Goal: Information Seeking & Learning: Learn about a topic

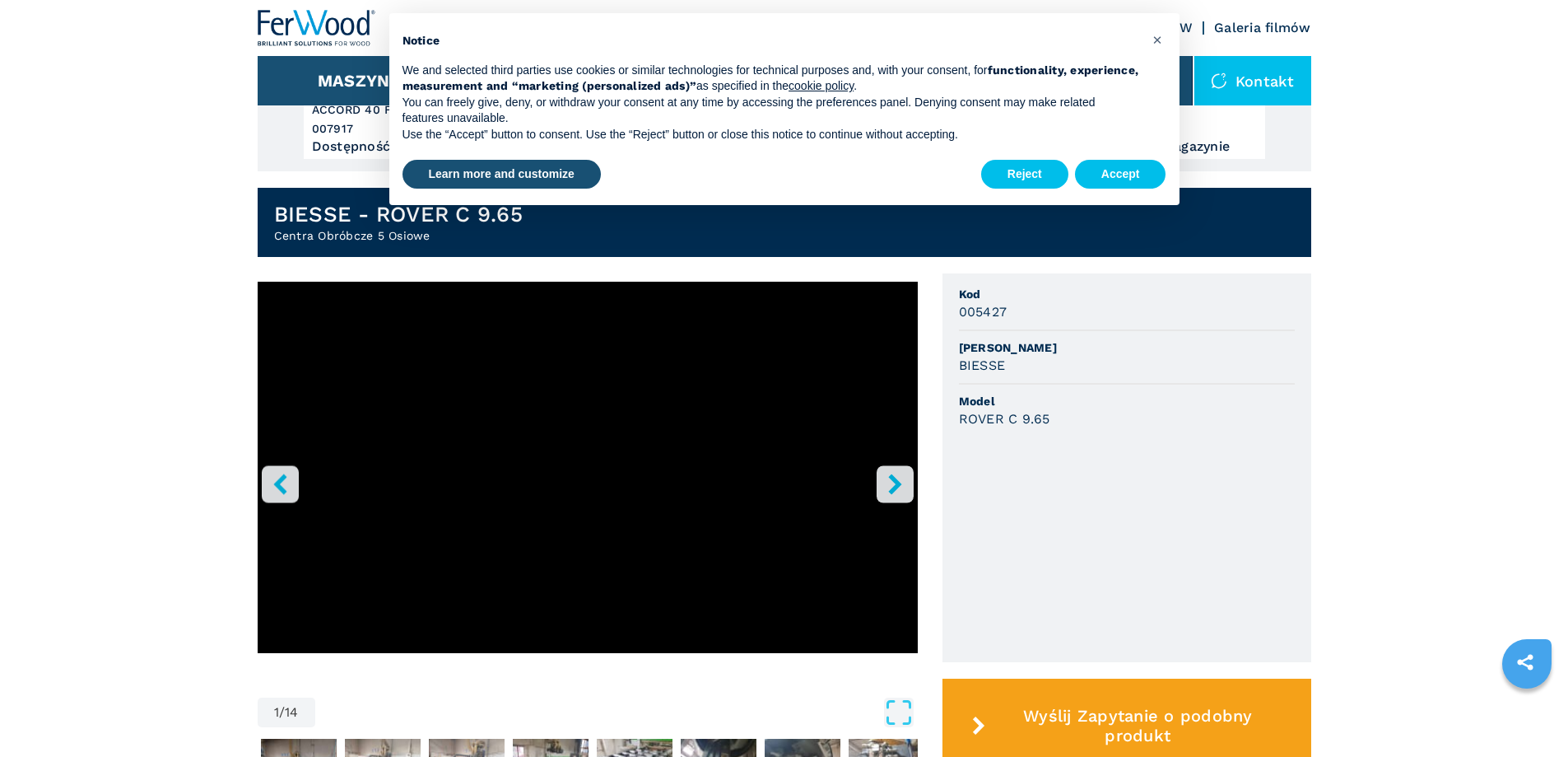
scroll to position [494, 0]
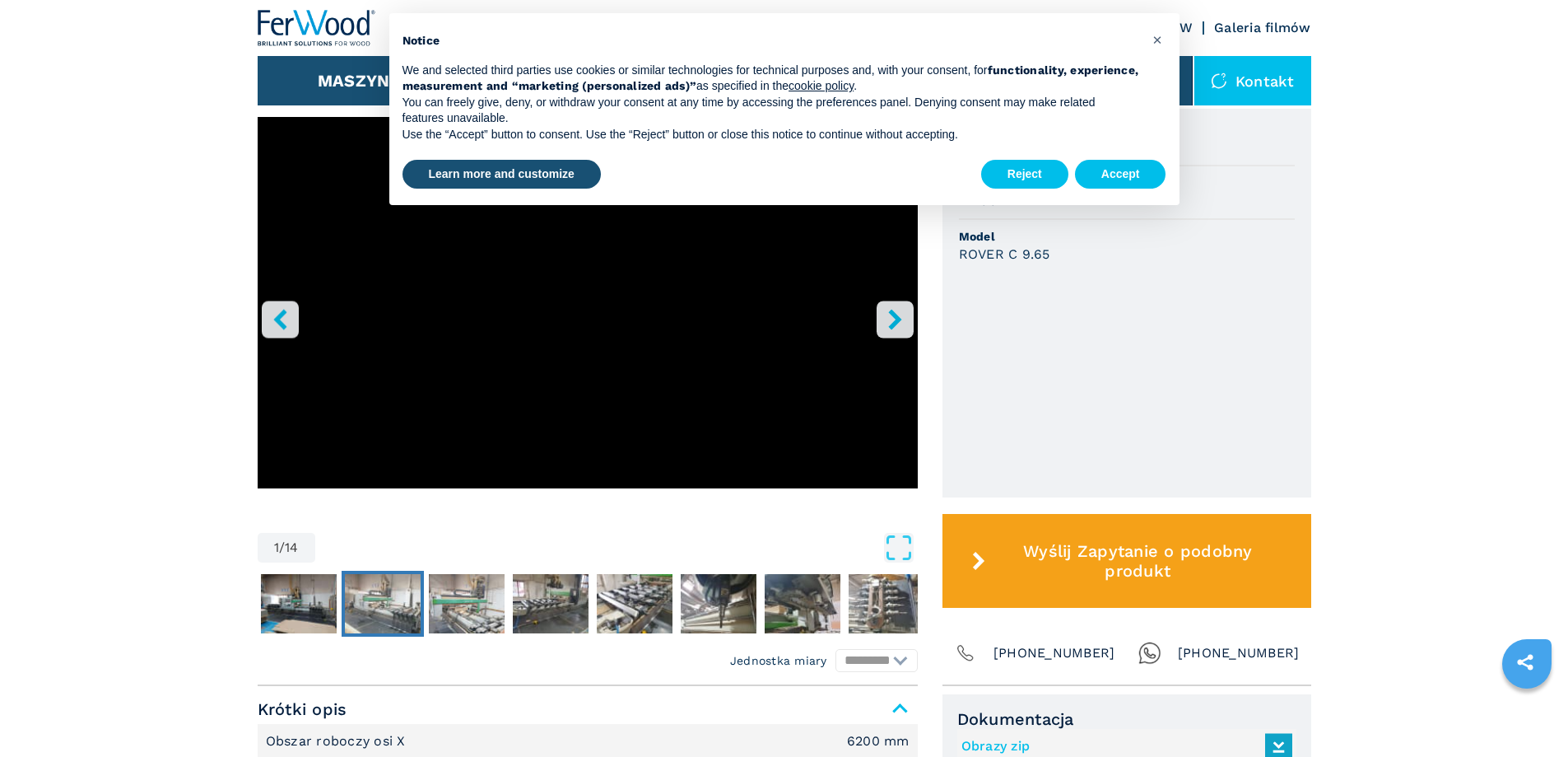
click at [374, 608] on img "Go to Slide 3" at bounding box center [383, 604] width 75 height 59
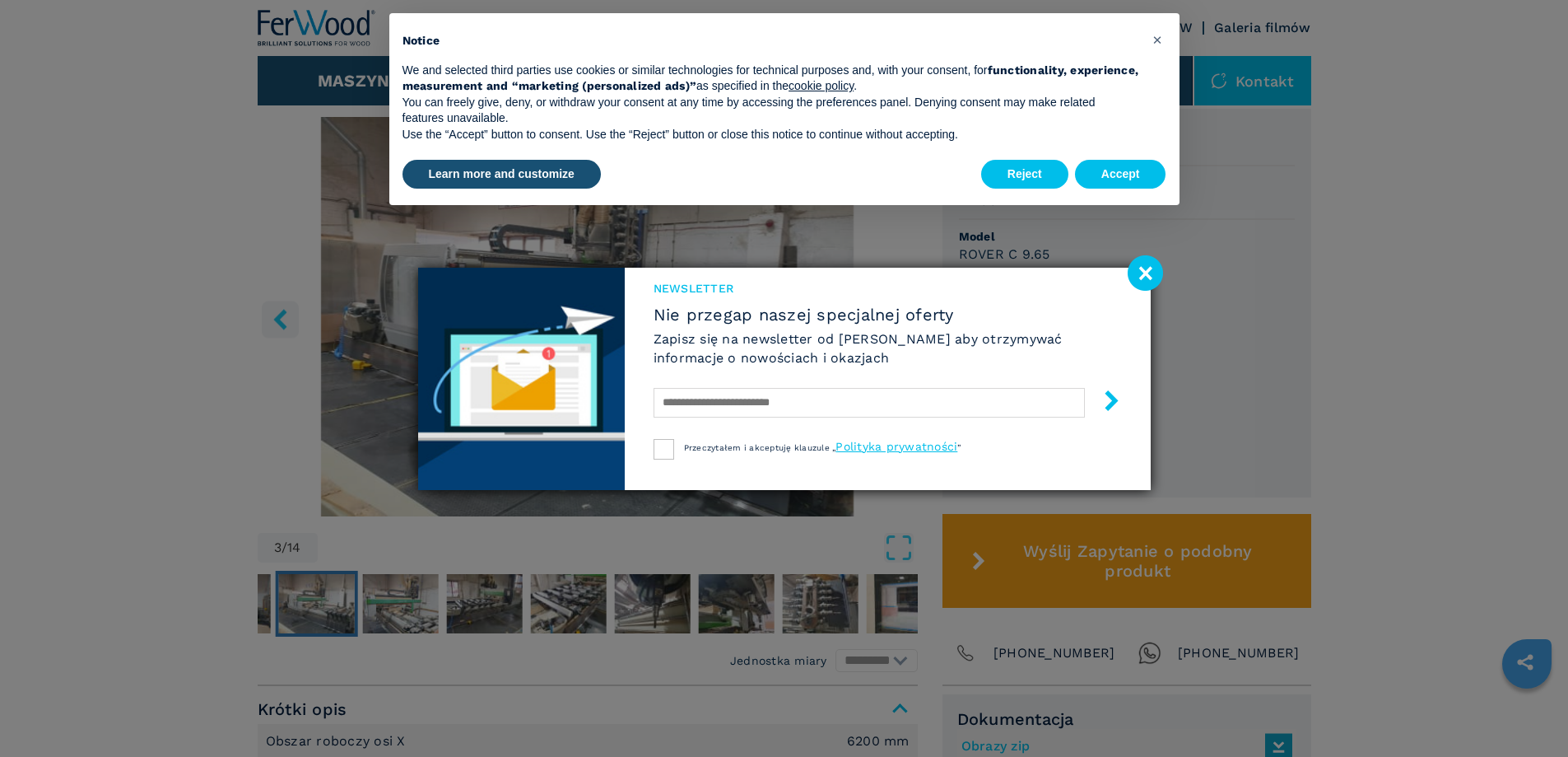
click at [1146, 281] on image at bounding box center [1145, 273] width 35 height 35
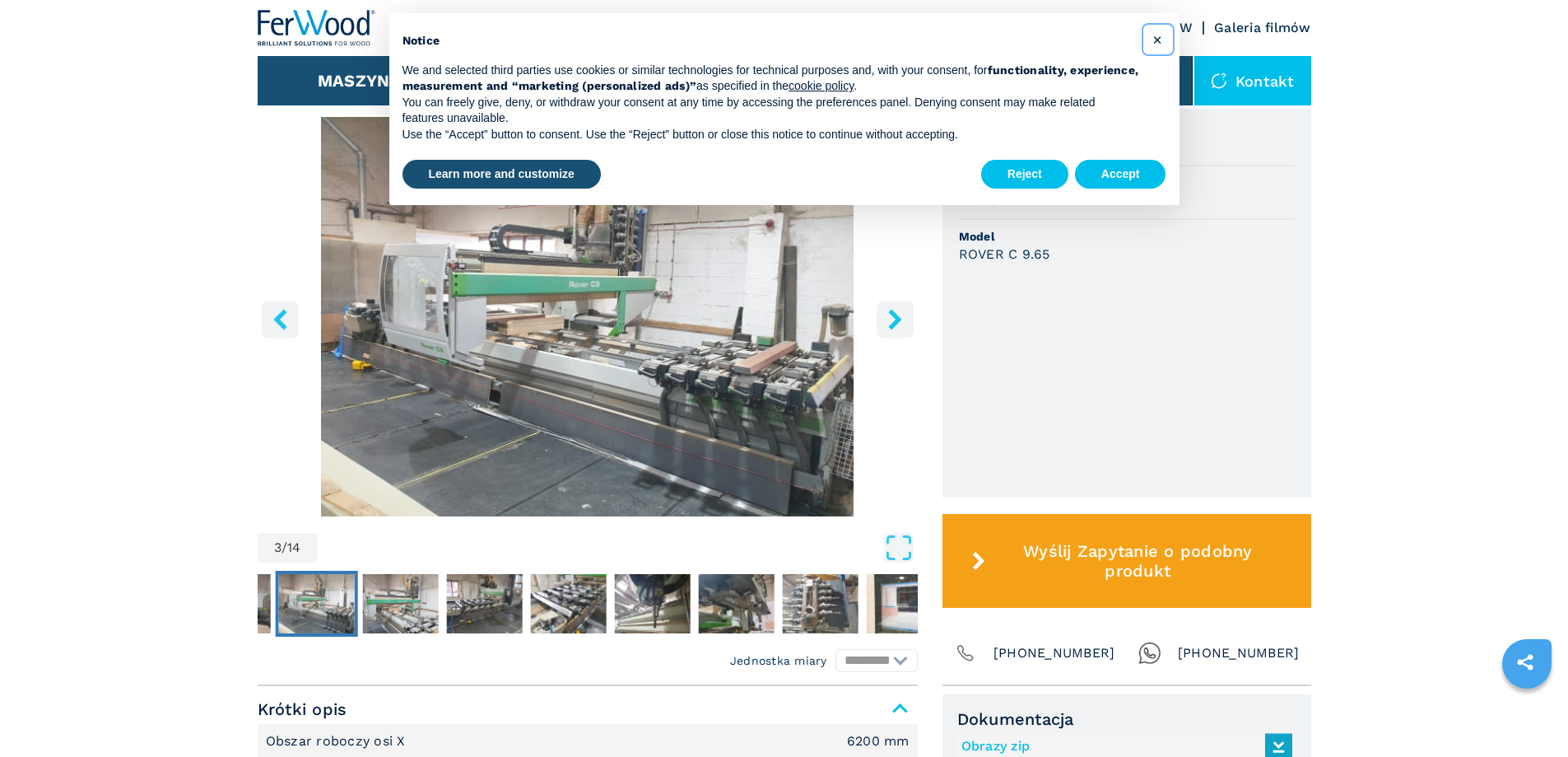
click at [1157, 49] on button "×" at bounding box center [1157, 39] width 26 height 26
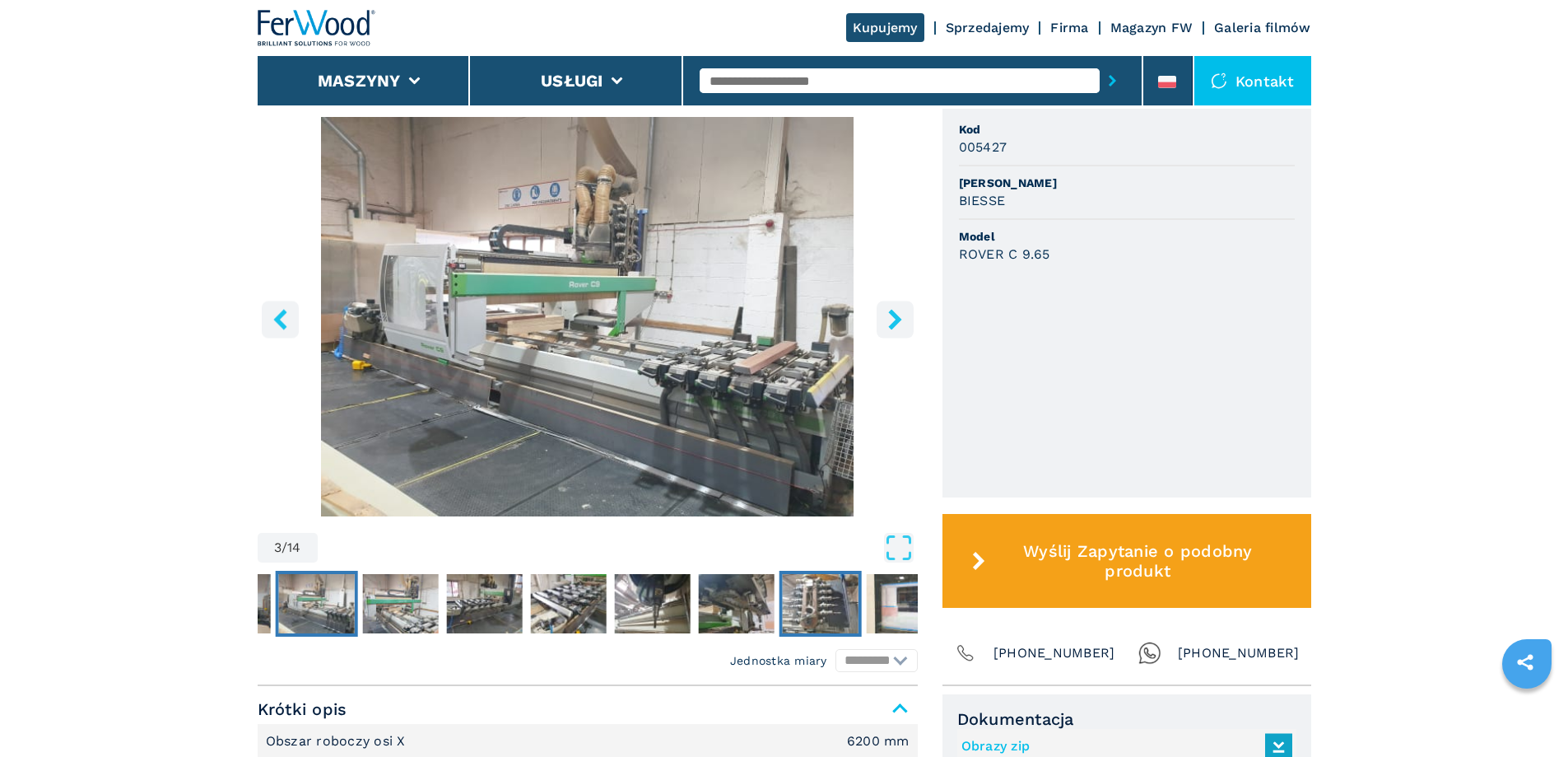
click at [828, 613] on img "Go to Slide 9" at bounding box center [819, 604] width 75 height 59
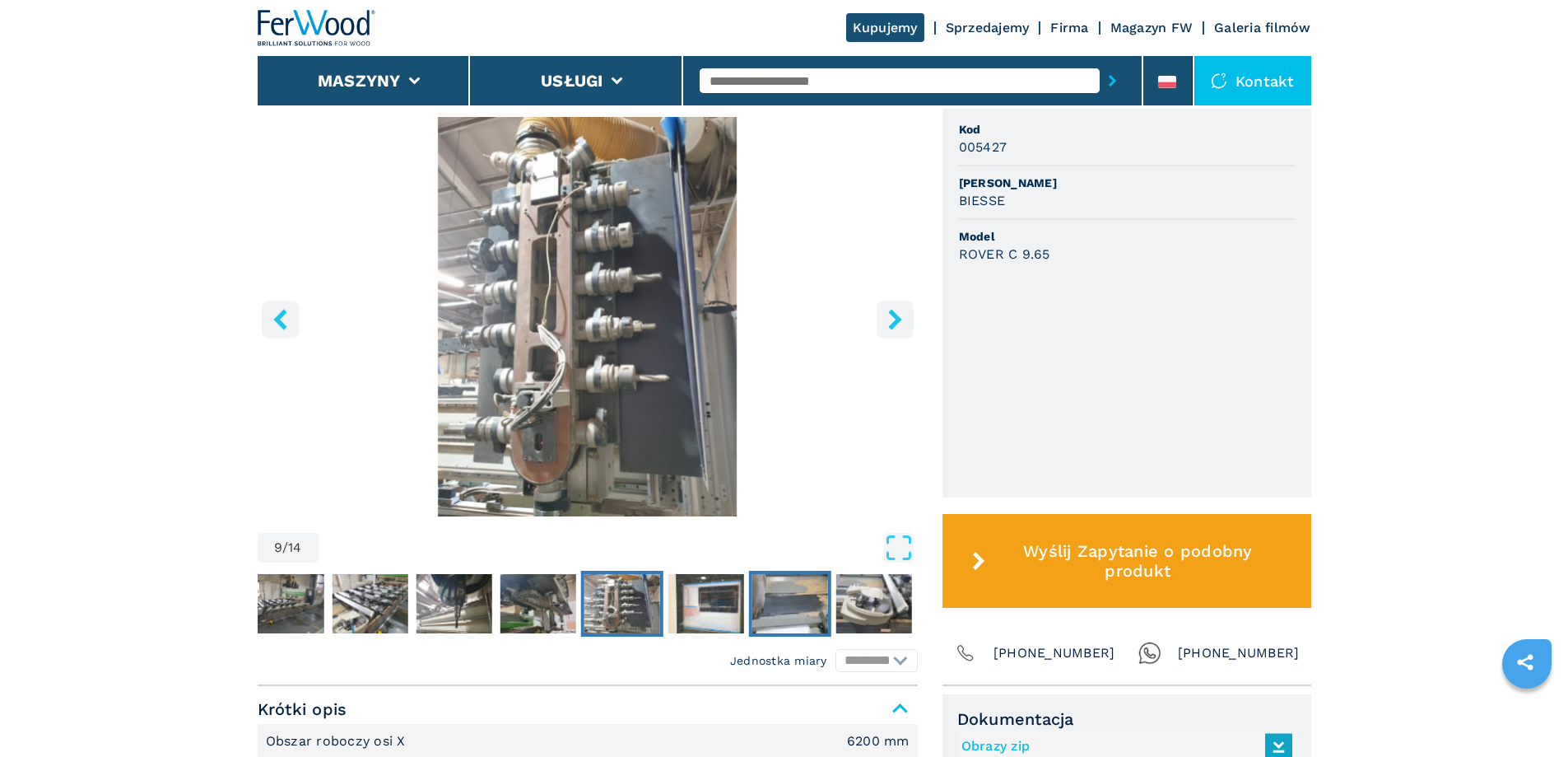
click at [771, 600] on img "Go to Slide 11" at bounding box center [789, 604] width 75 height 59
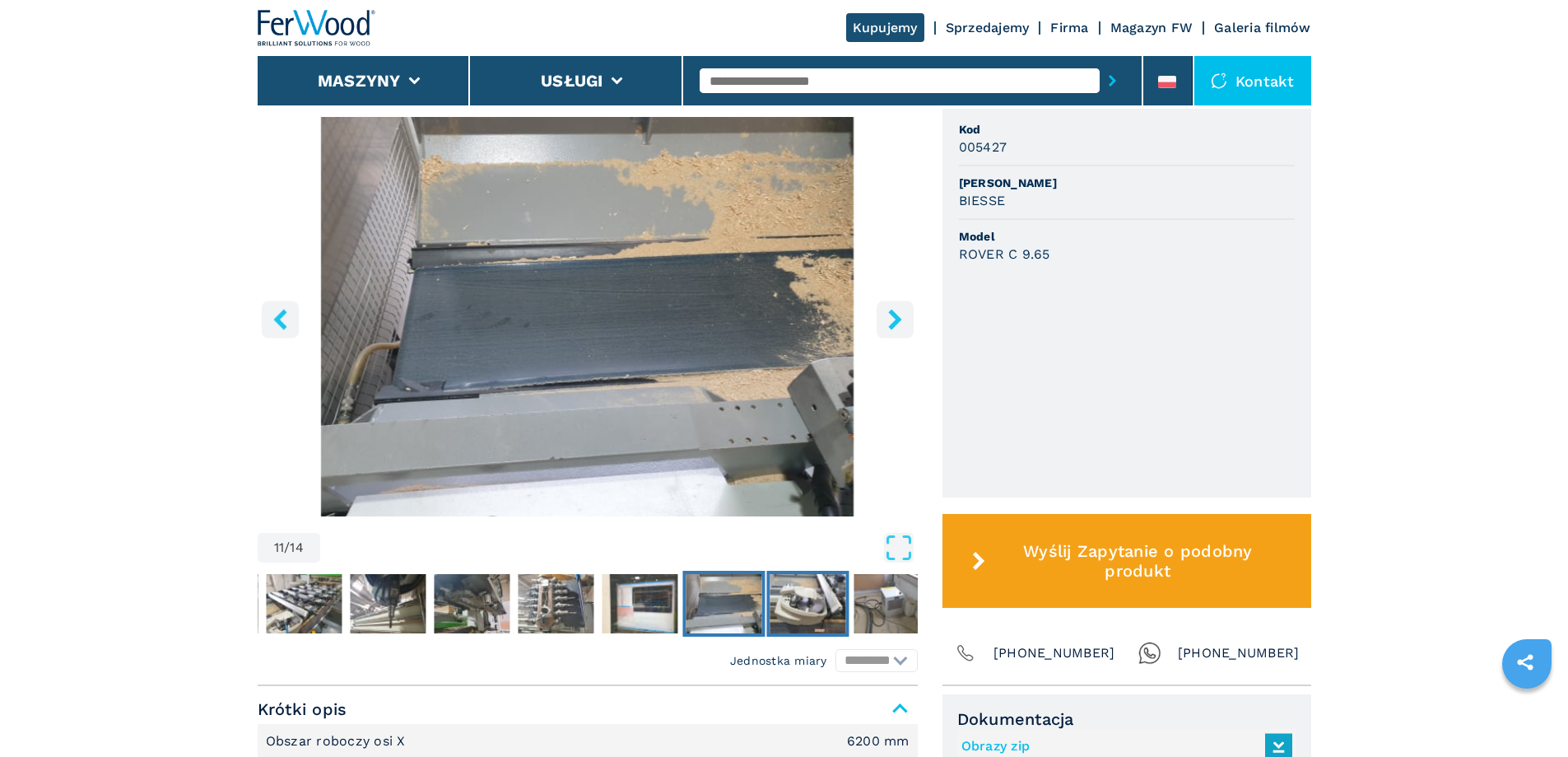
click at [775, 605] on img "Go to Slide 12" at bounding box center [808, 604] width 75 height 59
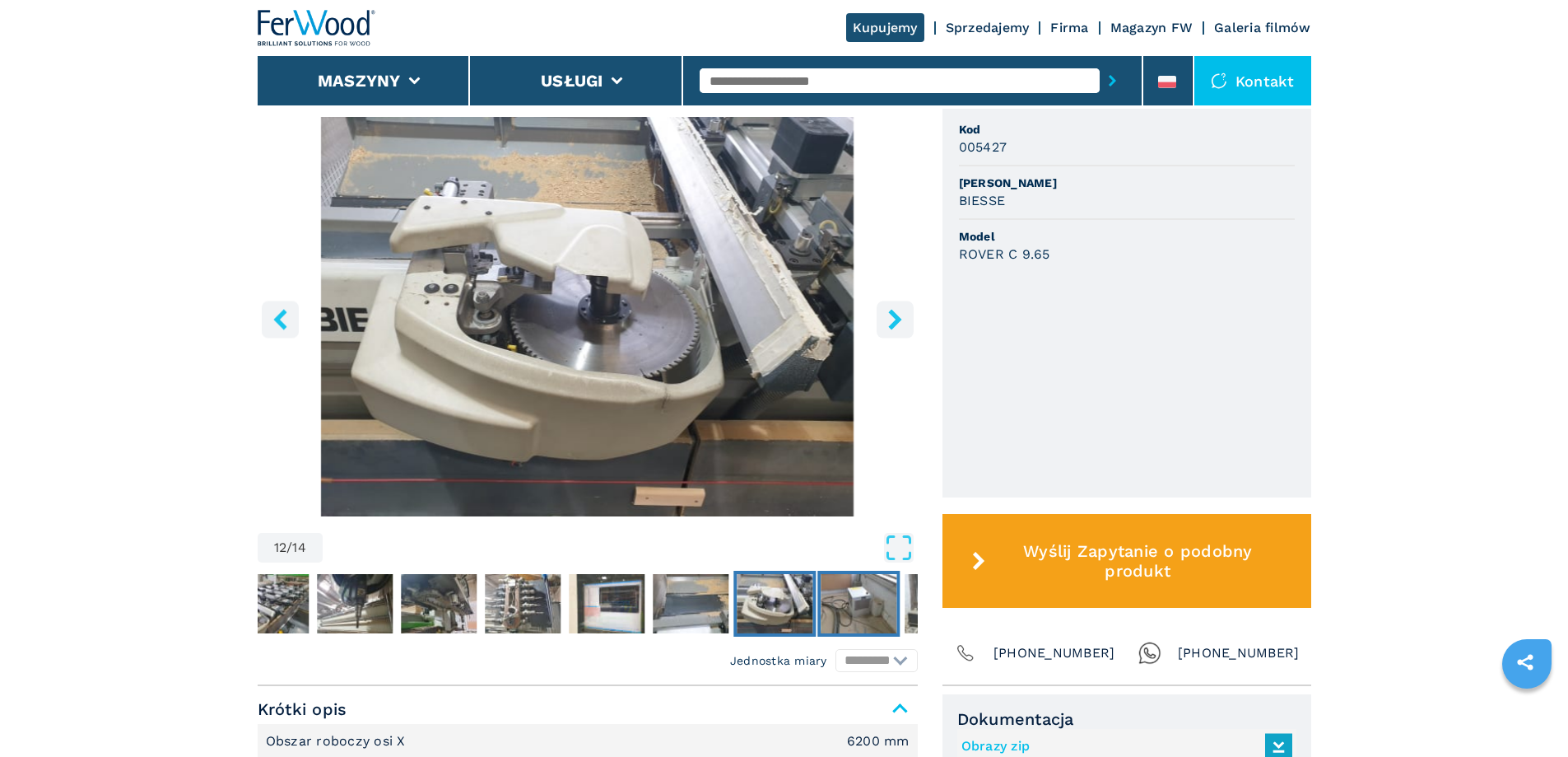
click at [857, 608] on img "Go to Slide 13" at bounding box center [859, 604] width 75 height 59
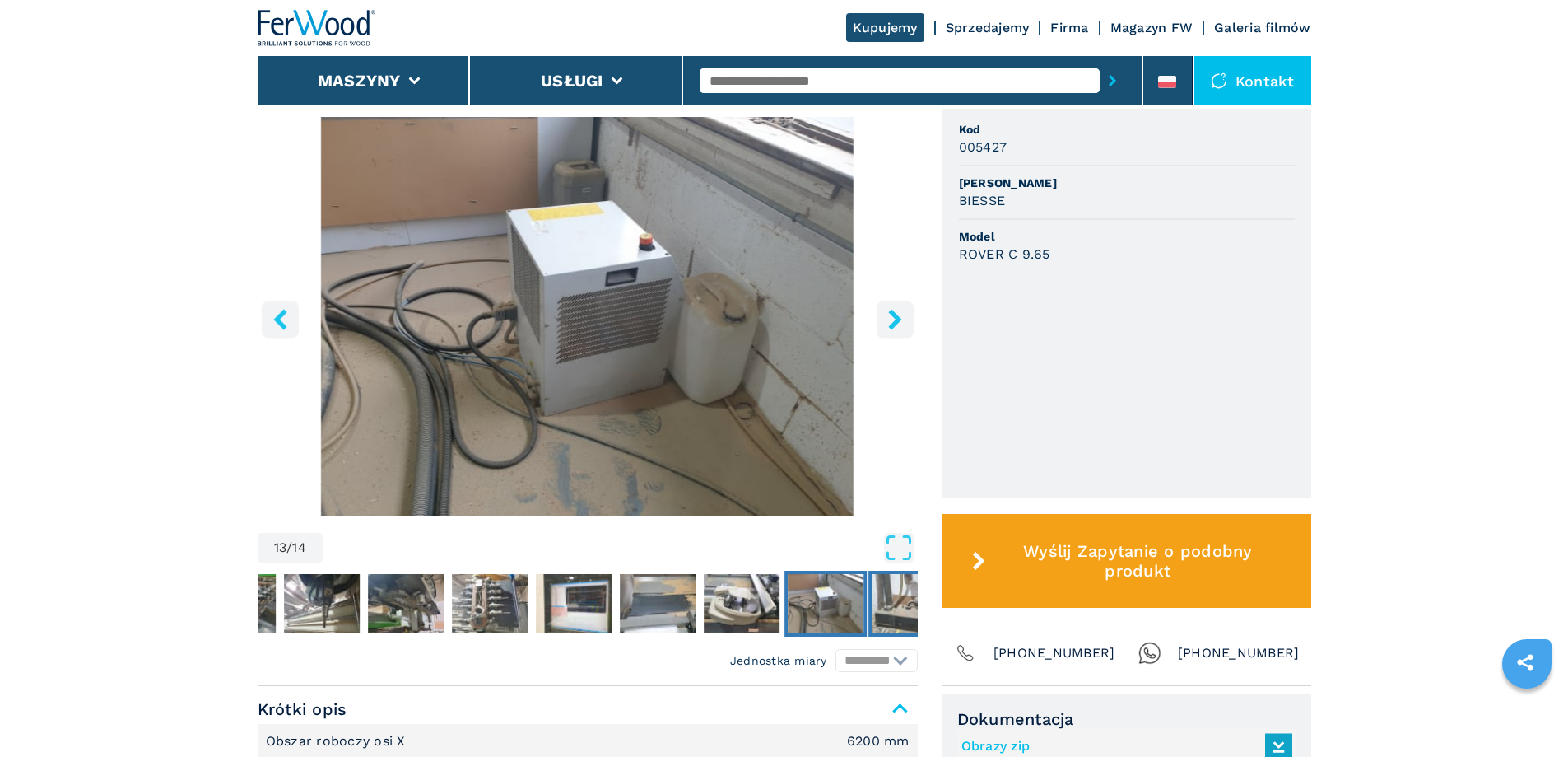
click at [912, 608] on img "Go to Slide 14" at bounding box center [909, 604] width 75 height 59
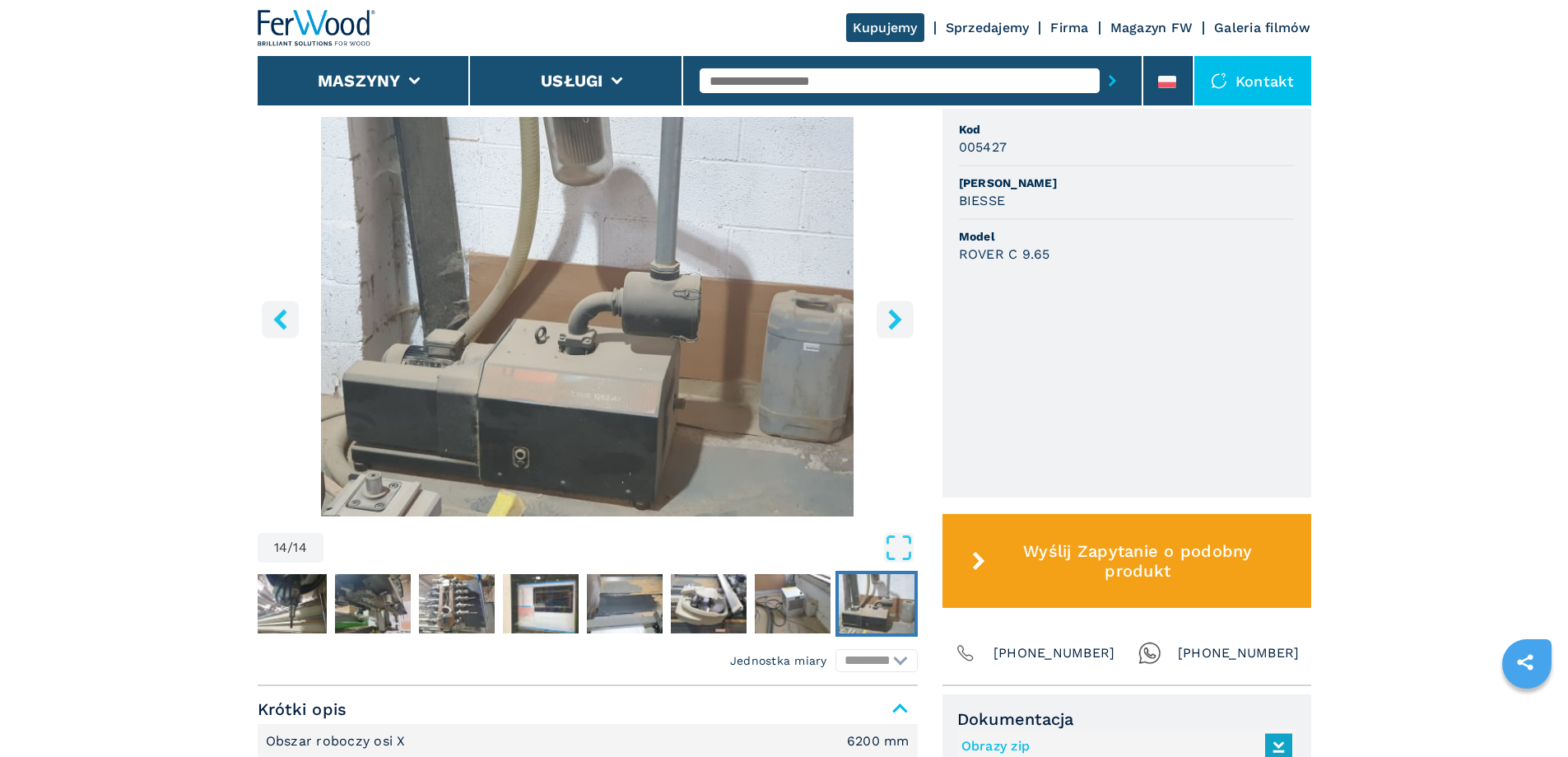
scroll to position [823, 0]
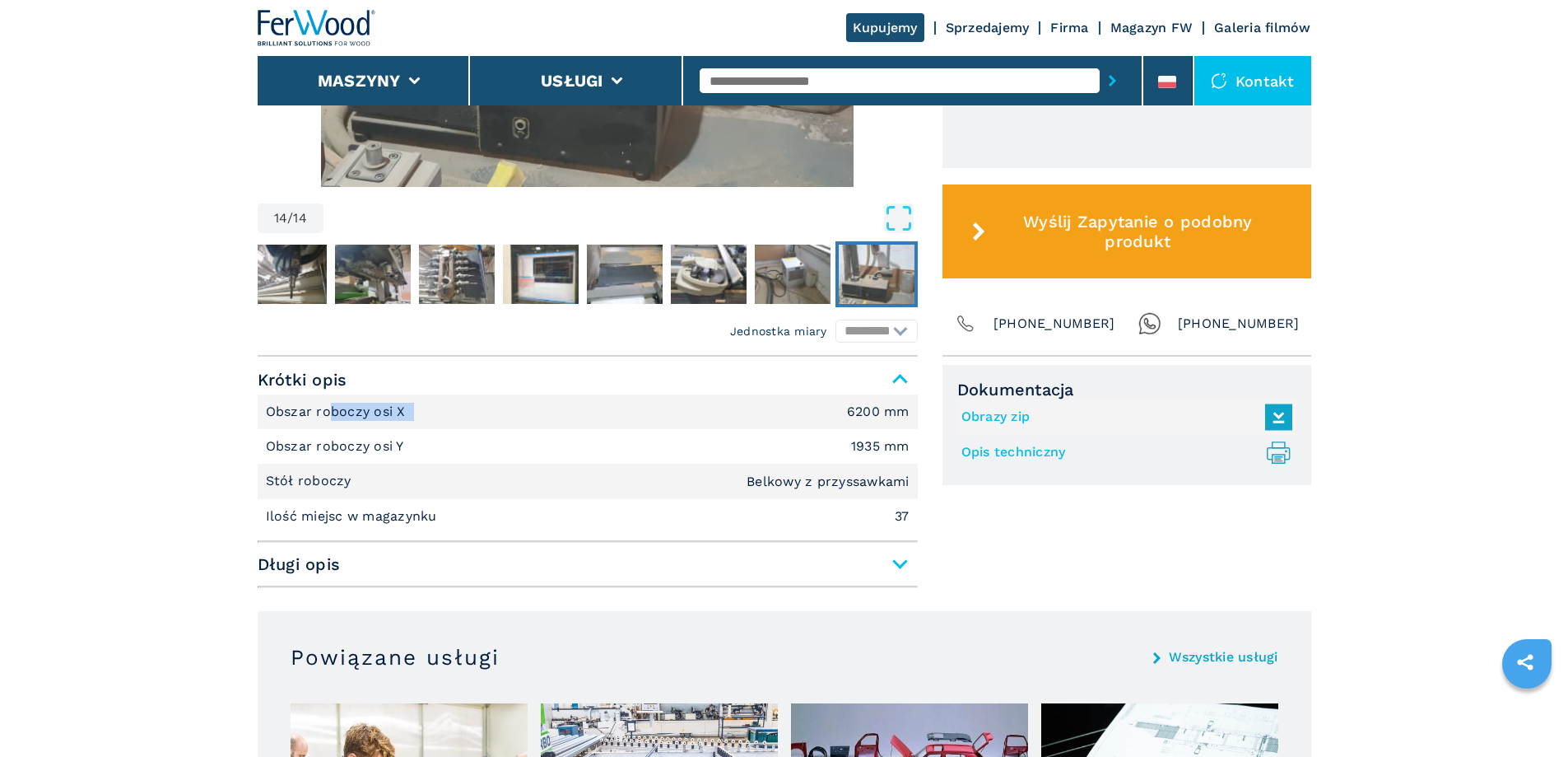
drag, startPoint x: 330, startPoint y: 416, endPoint x: 638, endPoint y: 436, distance: 308.6
click at [638, 429] on li "Obszar roboczy osi X 6200 mm" at bounding box center [587, 412] width 660 height 35
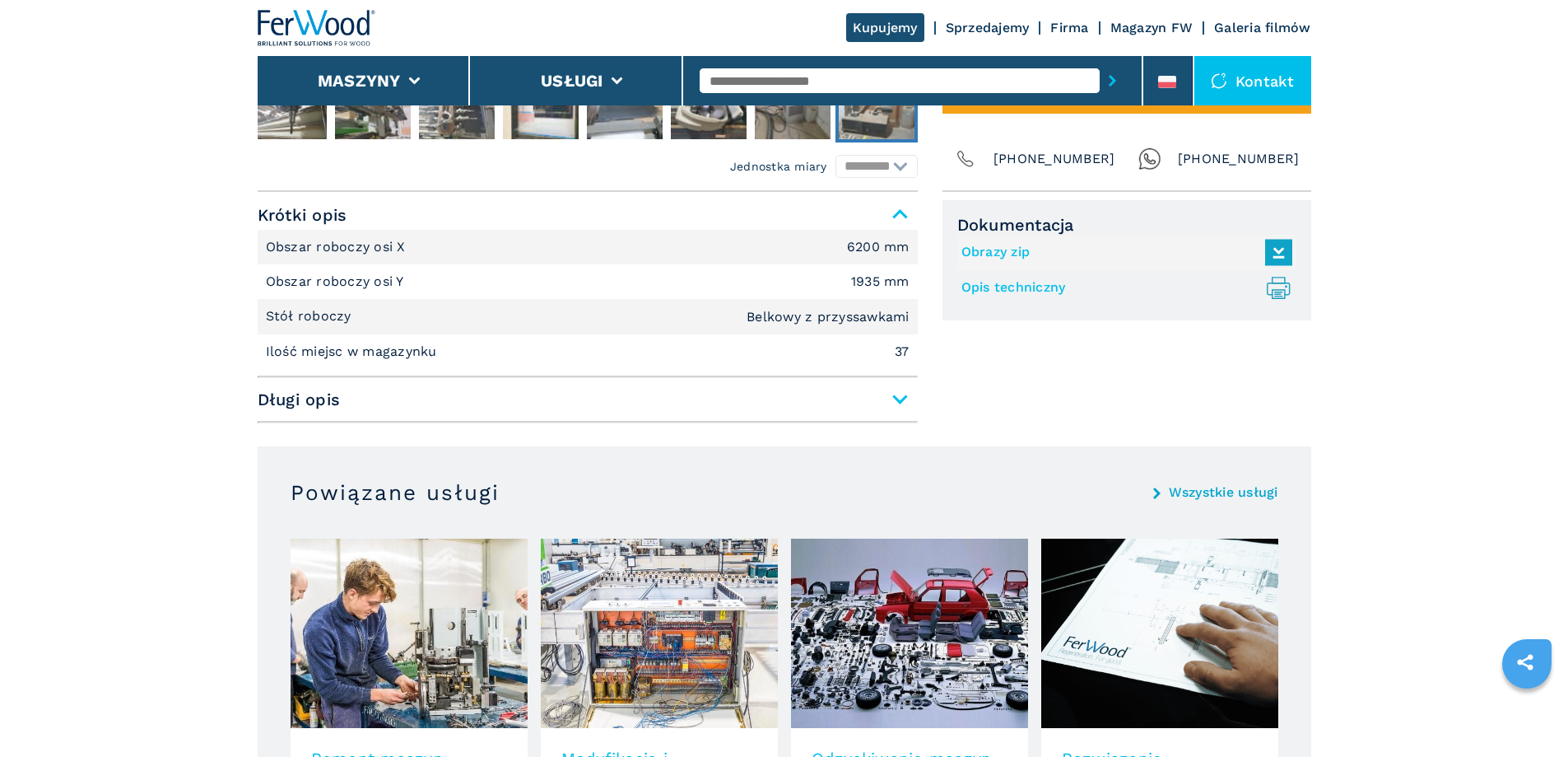
scroll to position [1071, 0]
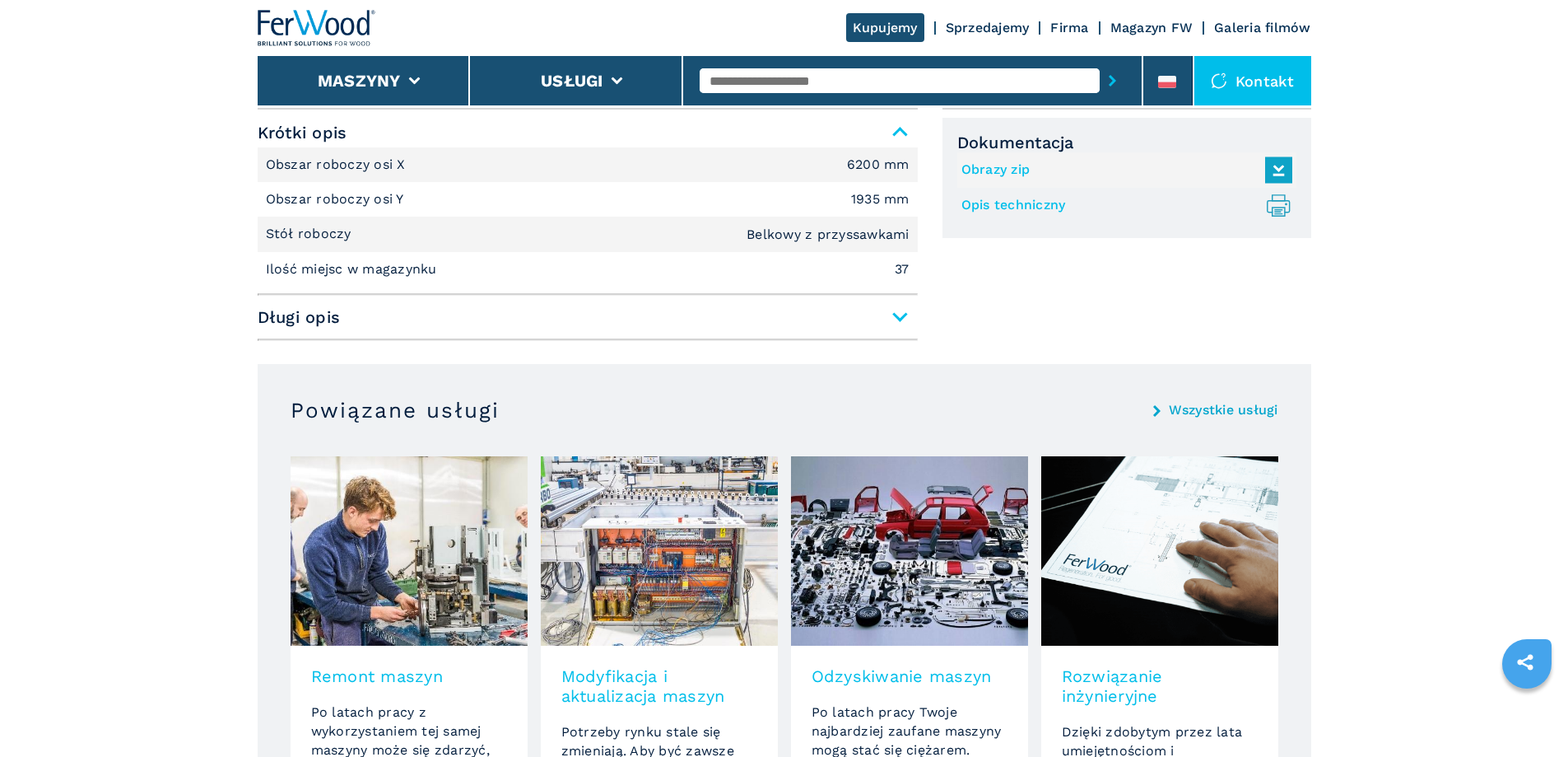
click at [302, 320] on span "Długi opis" at bounding box center [587, 317] width 660 height 30
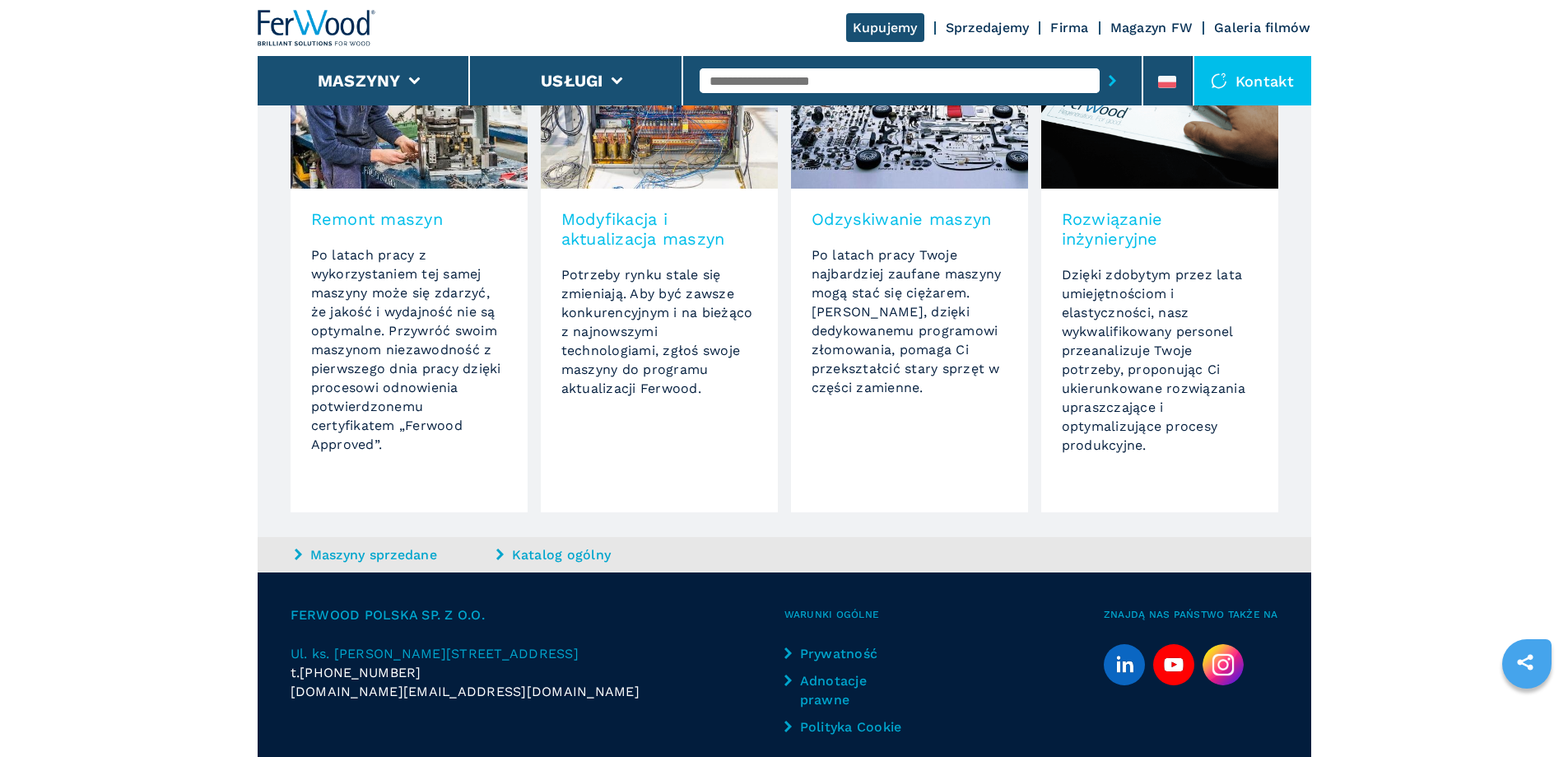
scroll to position [2717, 0]
